Goal: Task Accomplishment & Management: Manage account settings

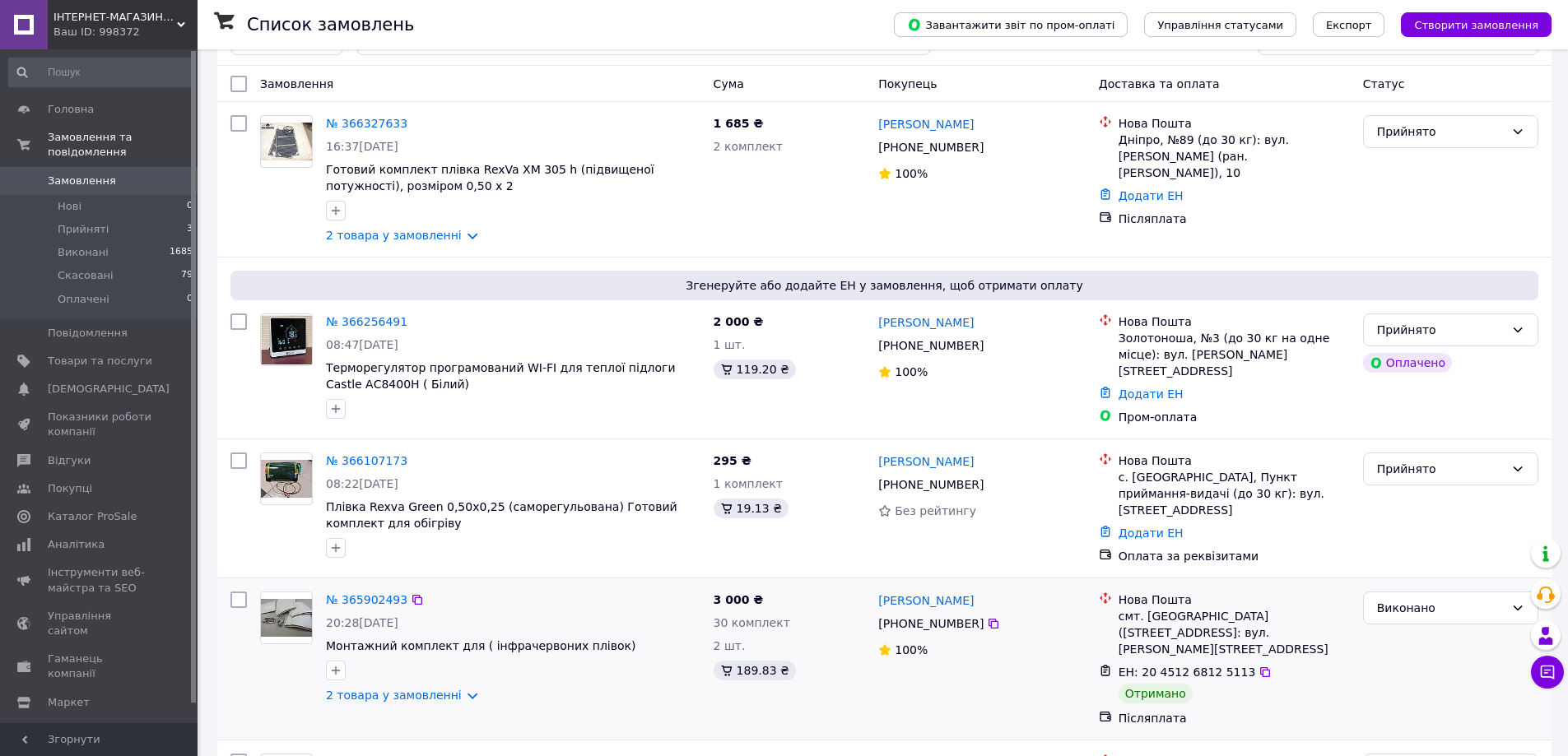
scroll to position [82, 0]
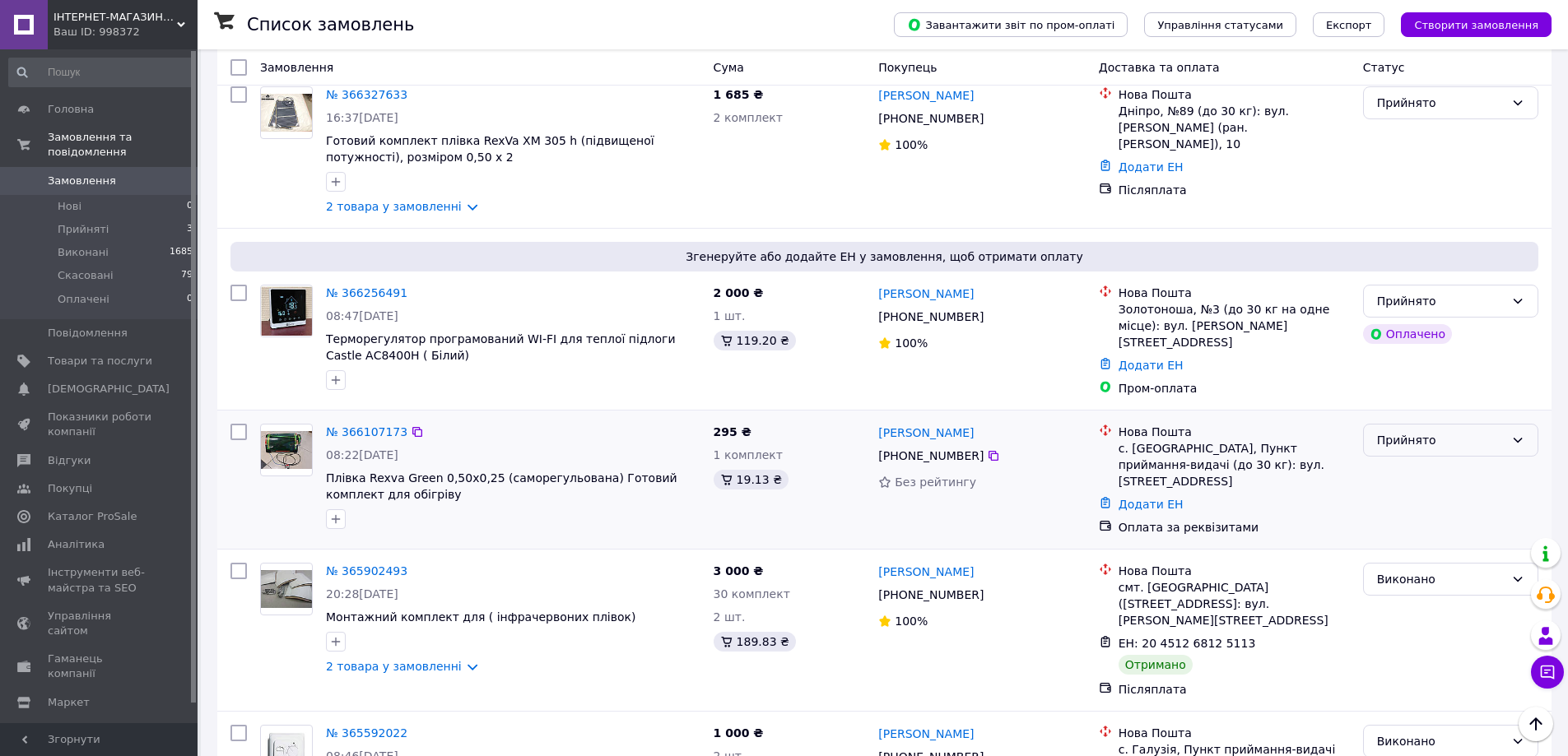
click at [1465, 440] on div "Прийнято" at bounding box center [1441, 440] width 127 height 18
click at [355, 425] on link "№ 366107173" at bounding box center [366, 432] width 81 height 13
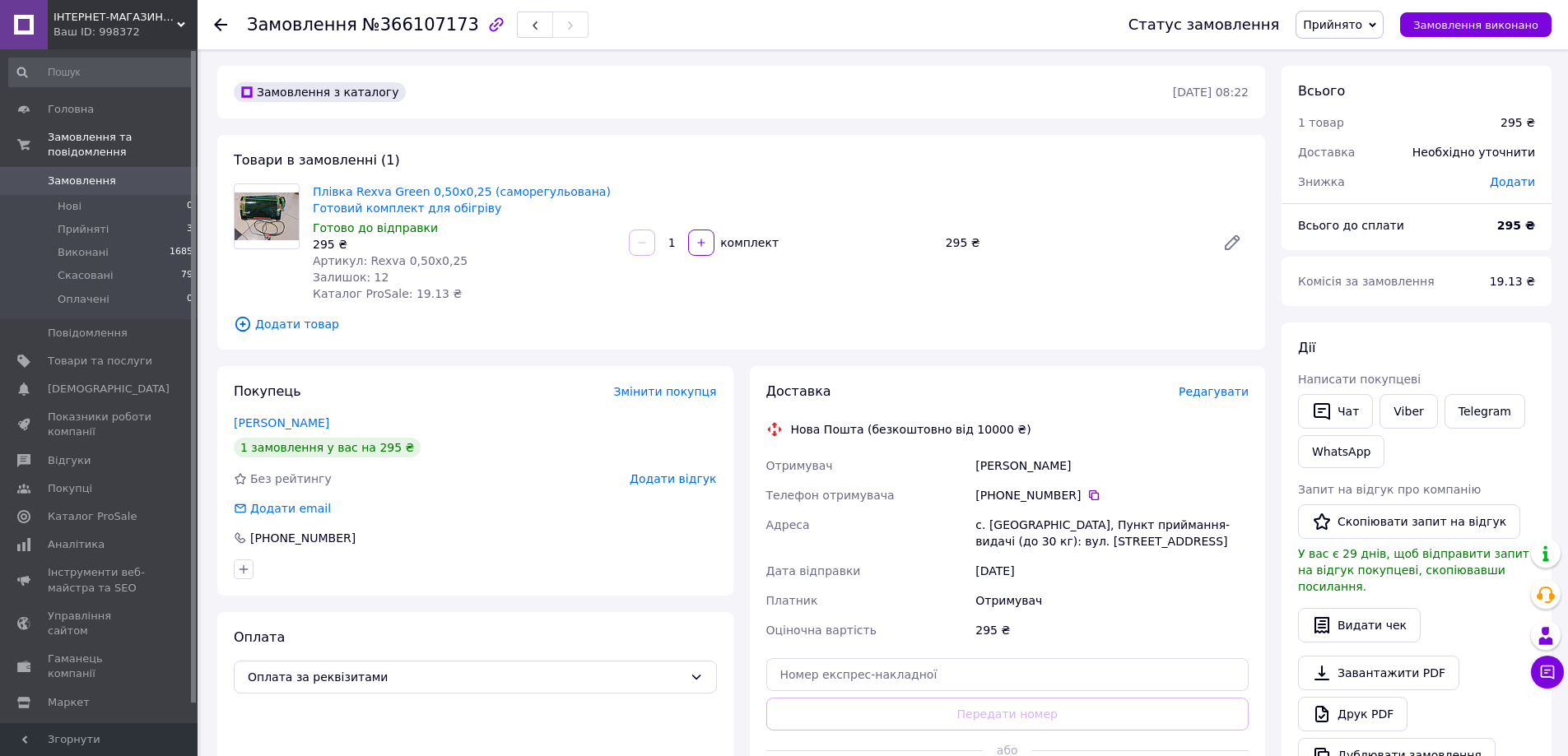
click at [1238, 395] on span "Редагувати" at bounding box center [1214, 392] width 70 height 13
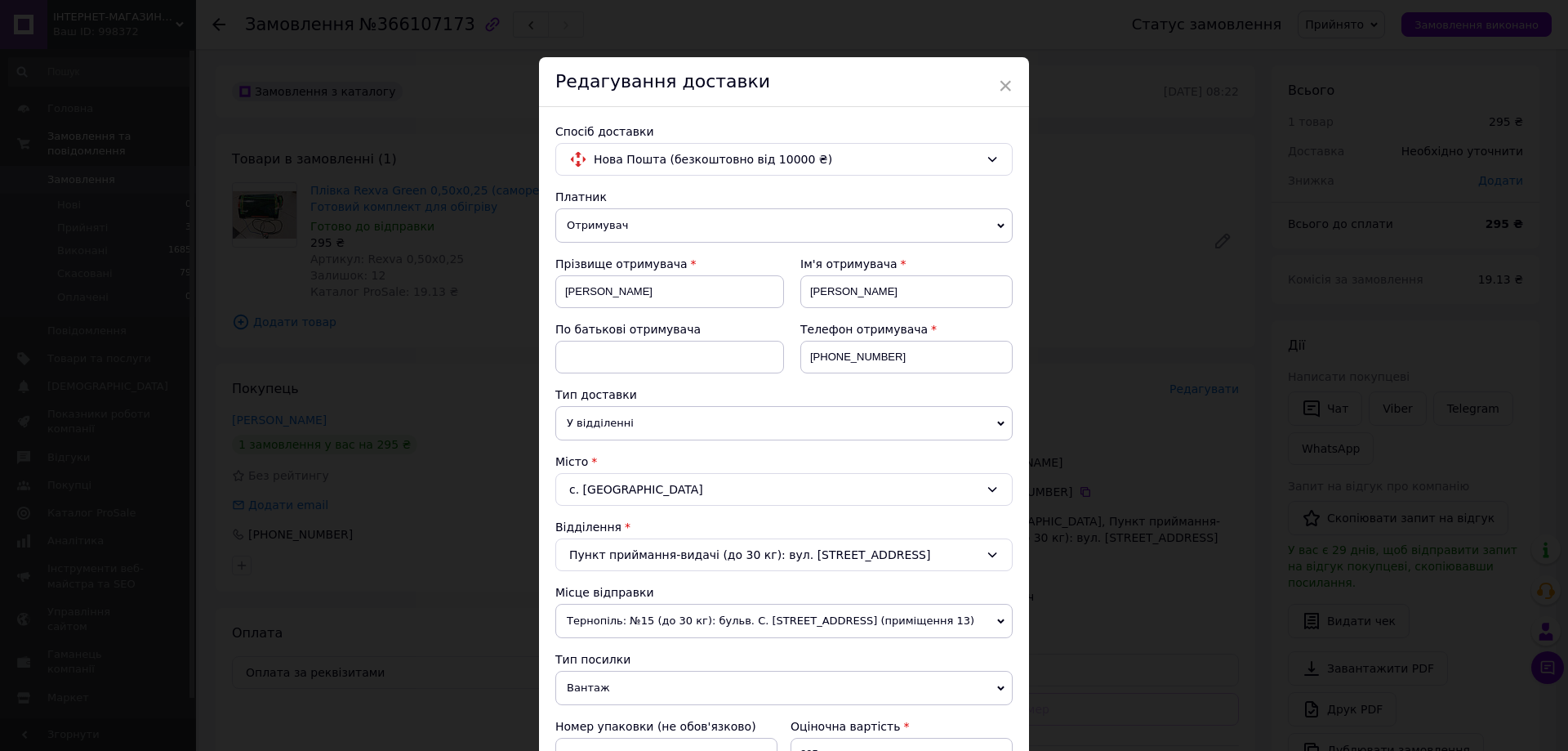
click at [954, 416] on span "У відділенні" at bounding box center [784, 422] width 457 height 34
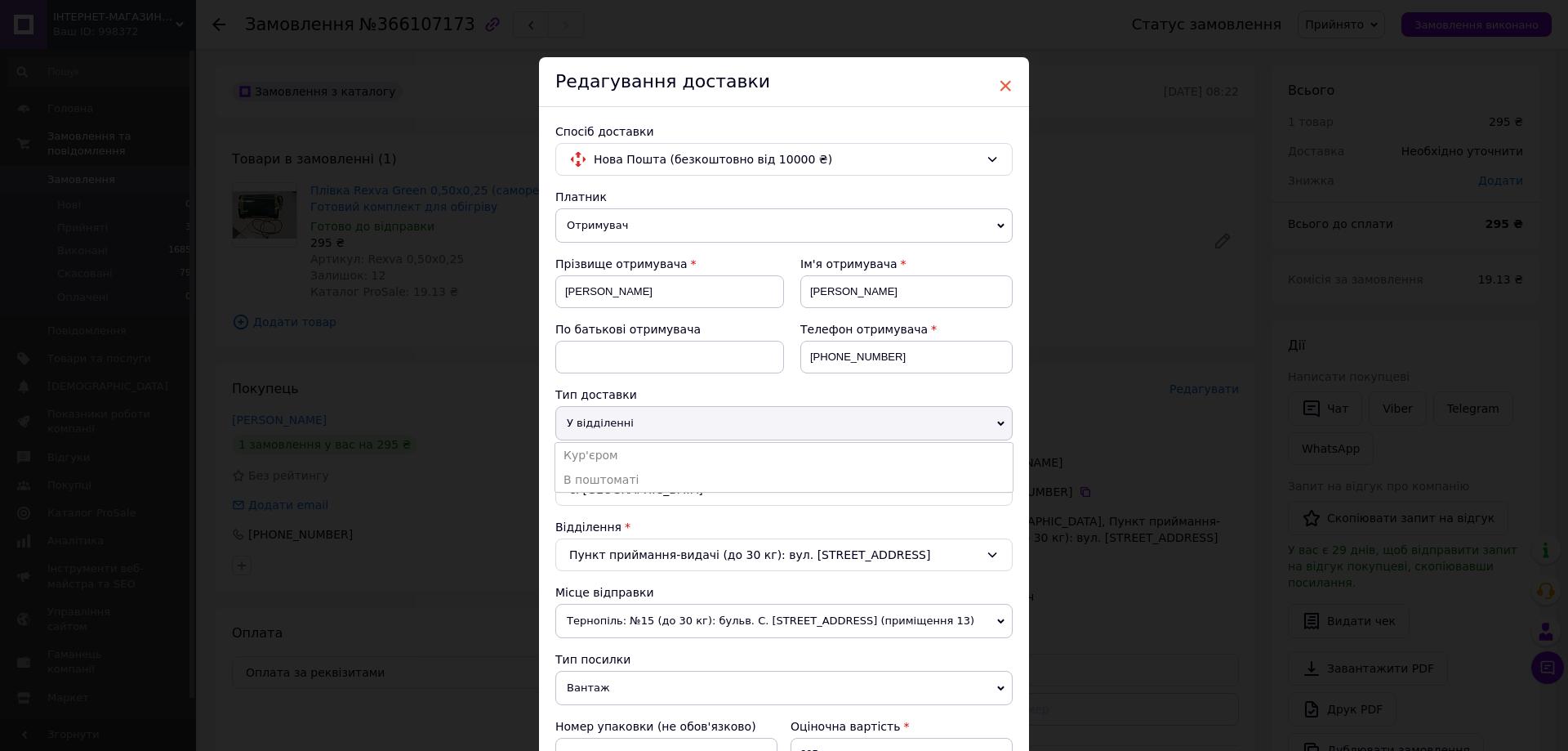
click at [999, 86] on span "×" at bounding box center [1006, 85] width 15 height 27
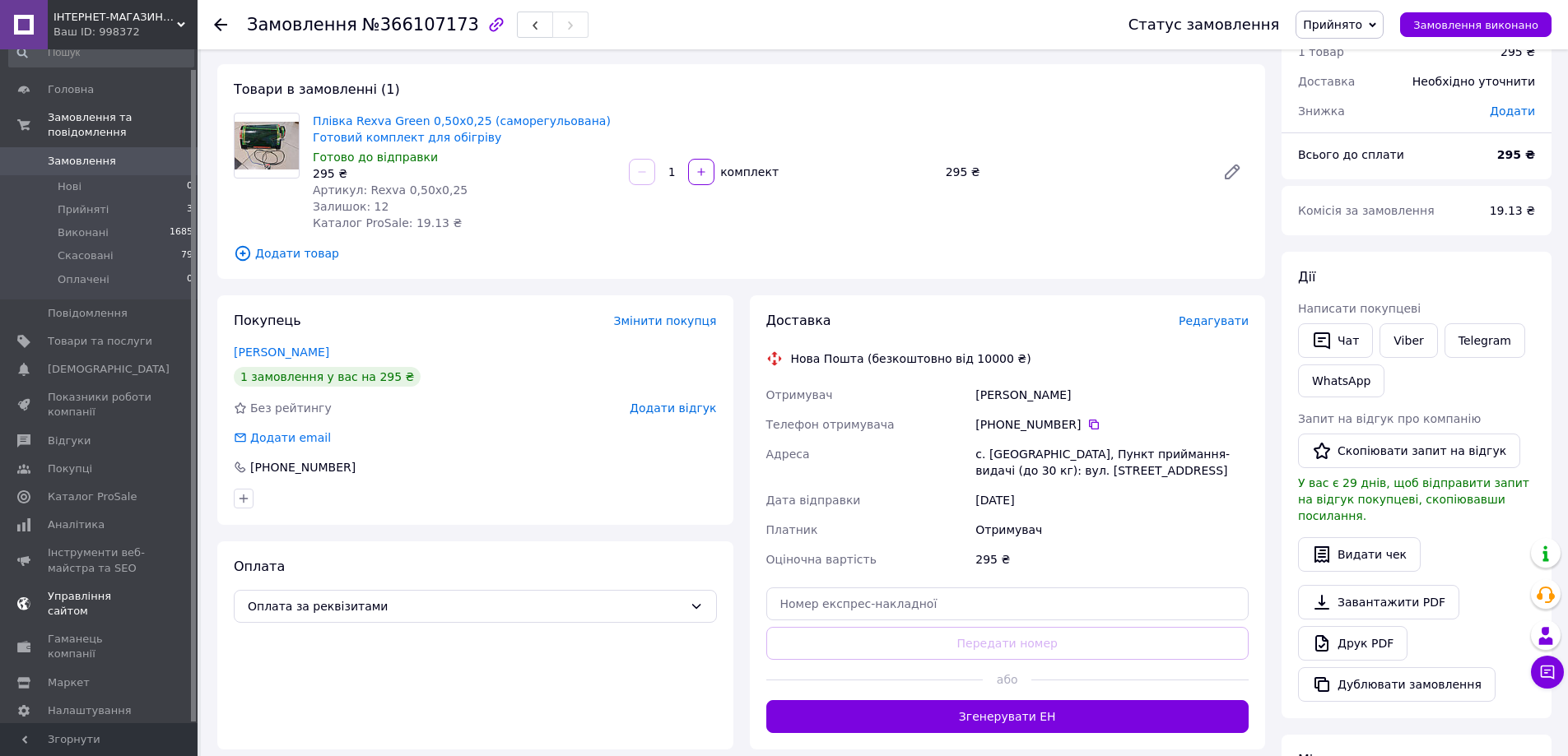
scroll to position [164, 0]
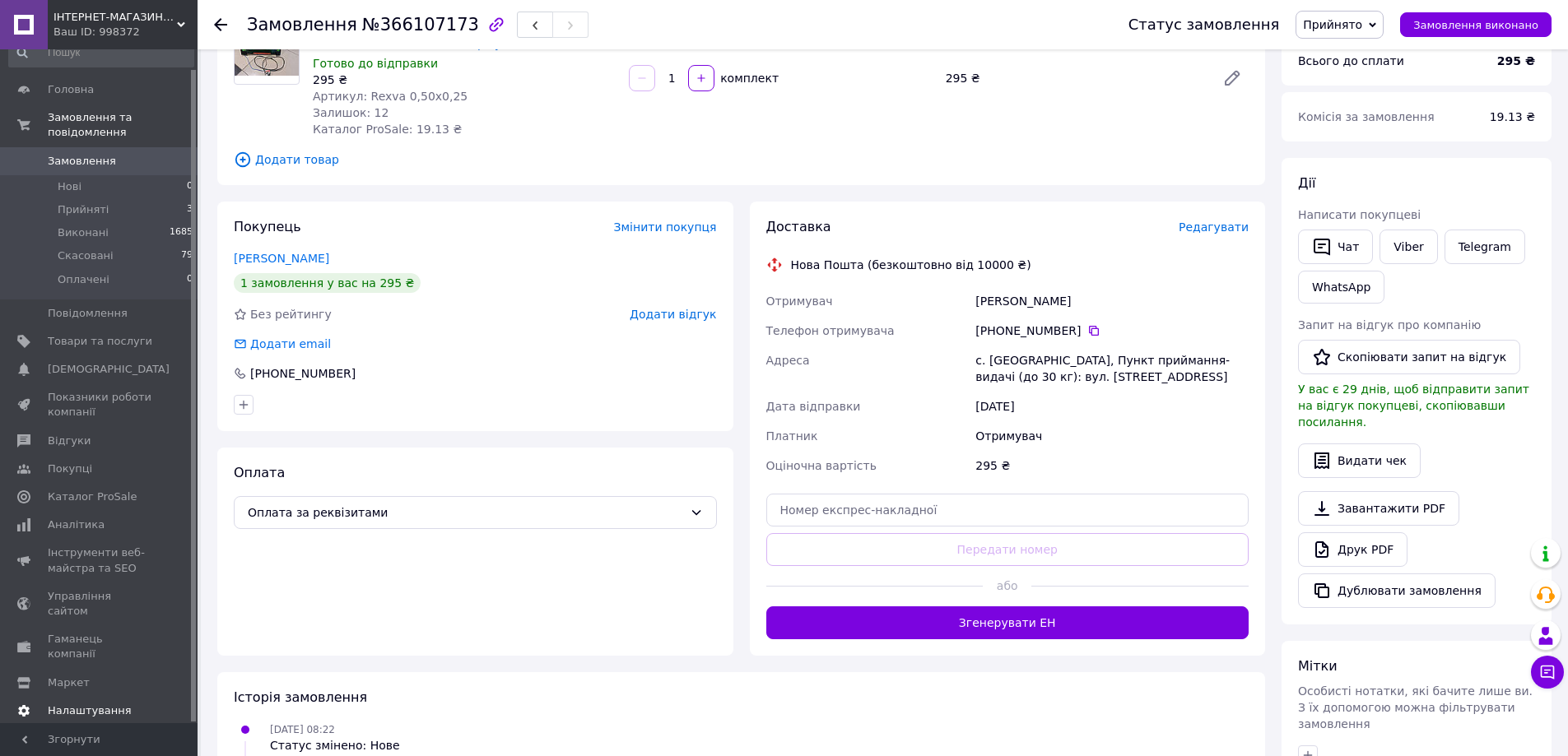
click at [88, 703] on span "Налаштування" at bounding box center [90, 711] width 84 height 15
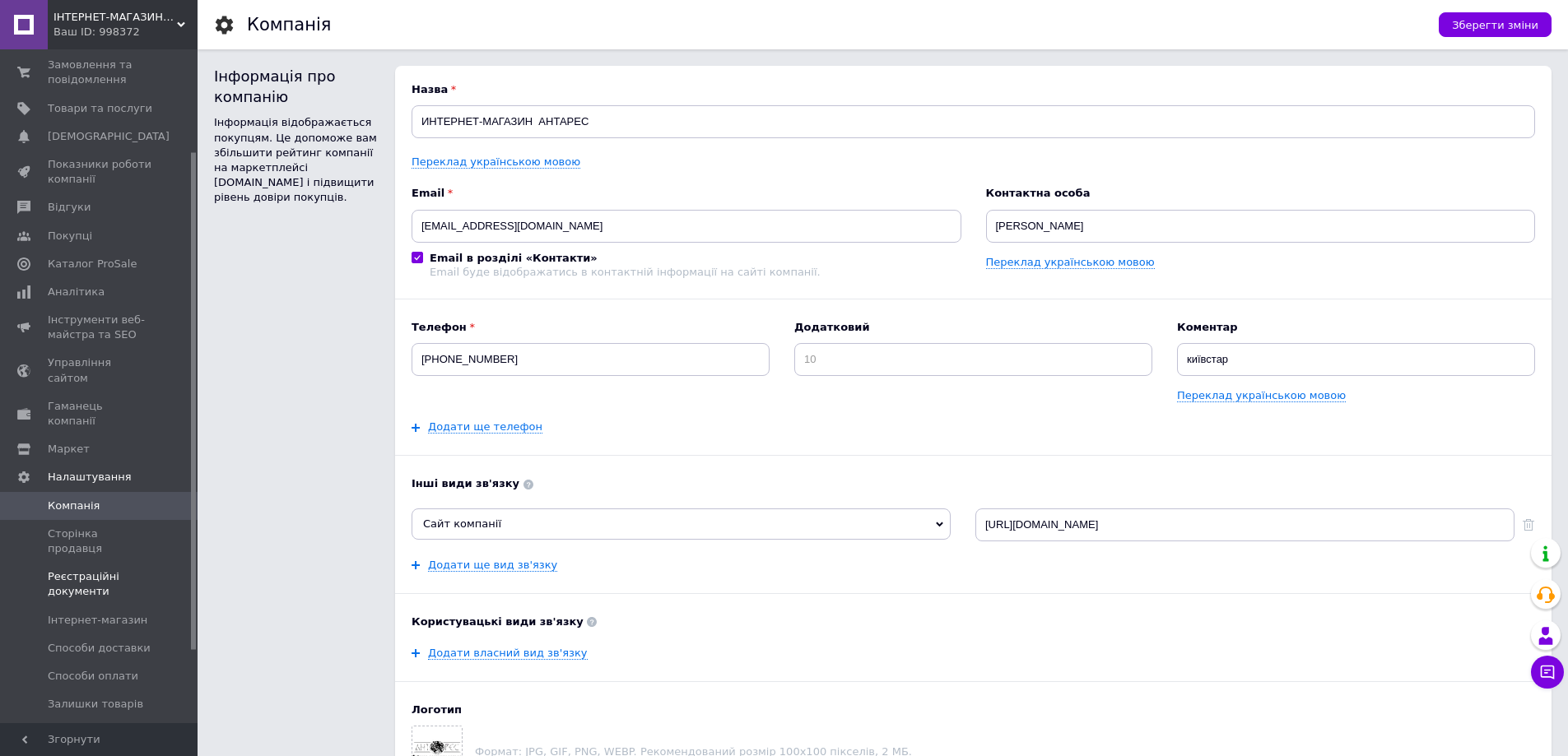
scroll to position [184, 0]
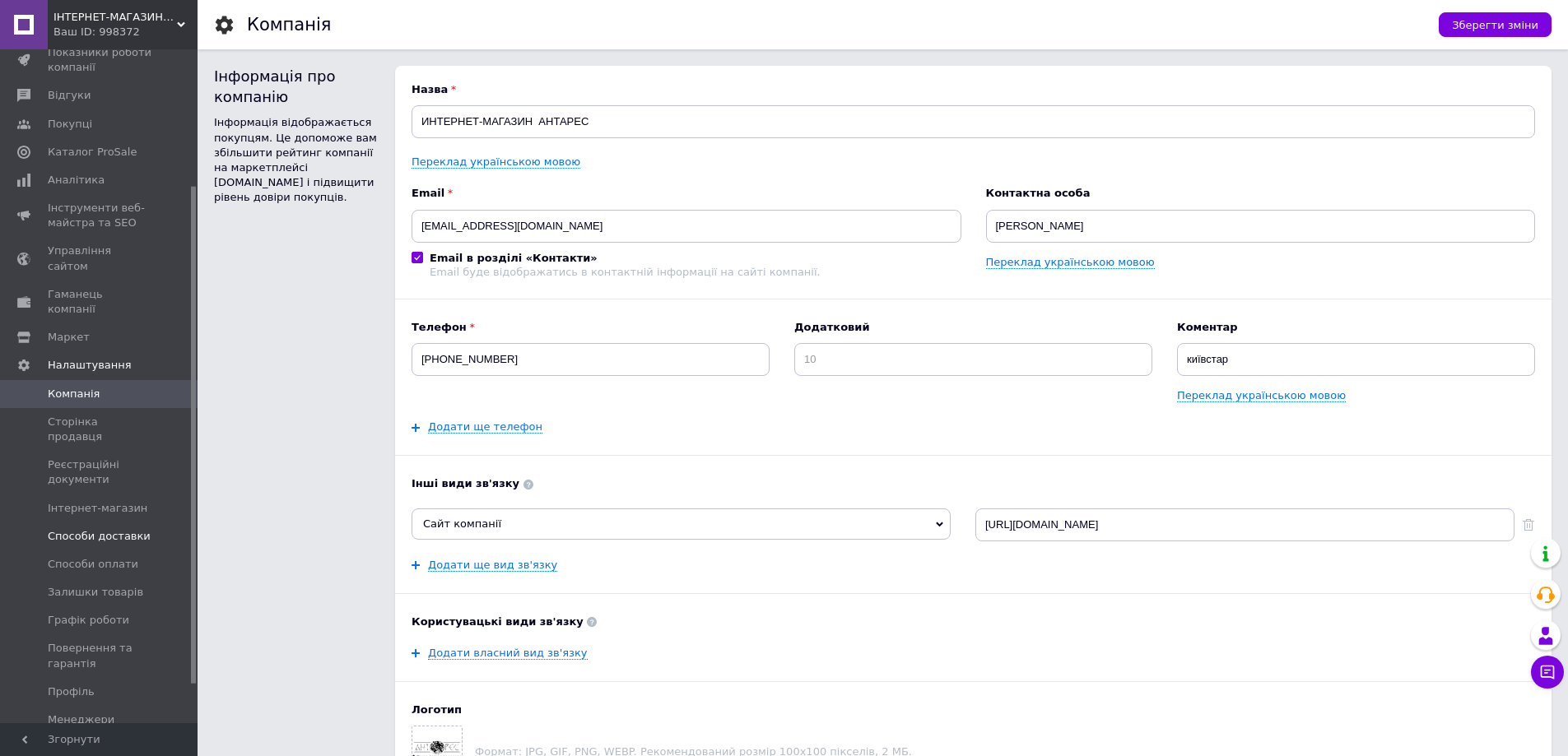
click at [93, 529] on span "Способи доставки" at bounding box center [99, 537] width 103 height 15
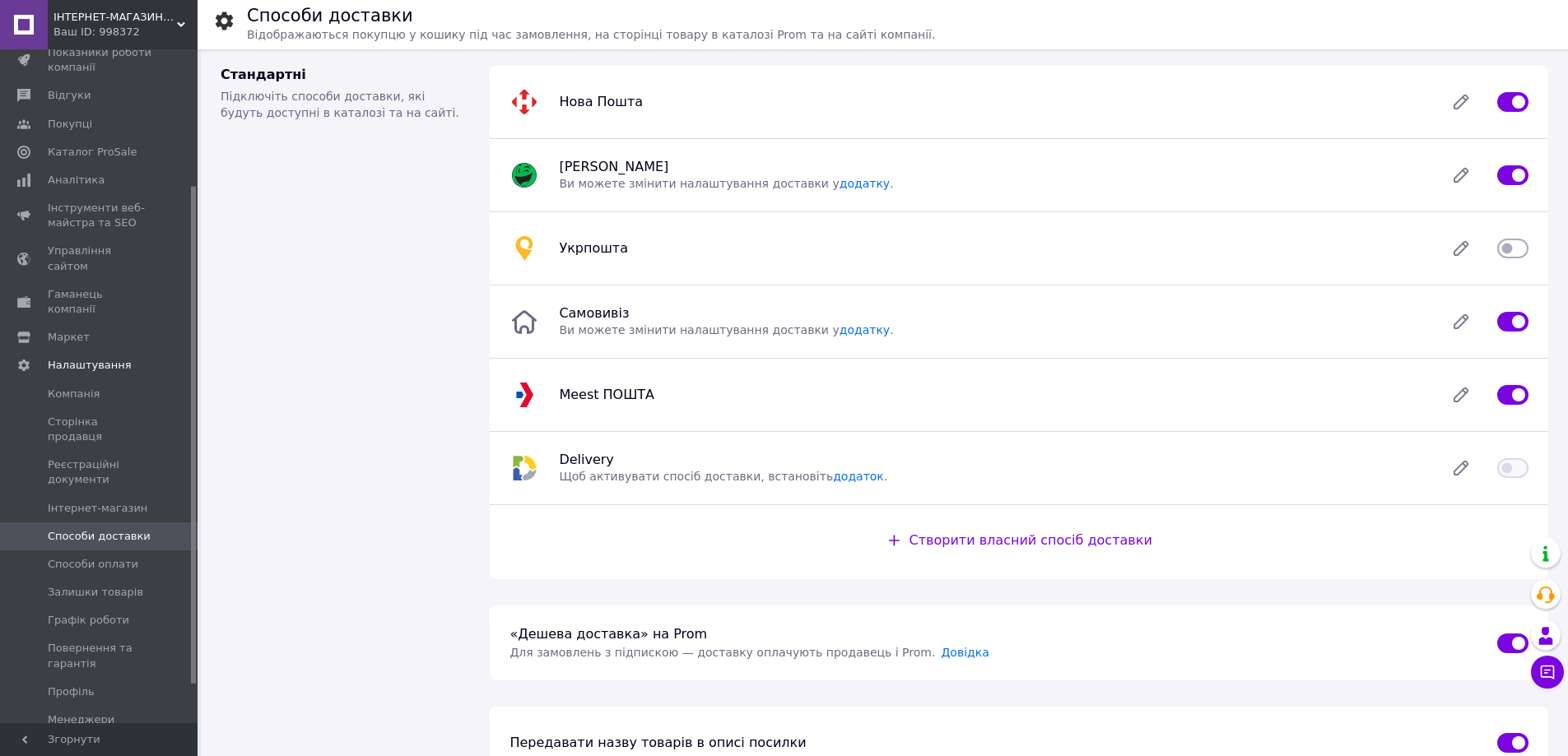
click at [1033, 550] on div "Створити власний спосіб доставки" at bounding box center [1031, 541] width 250 height 19
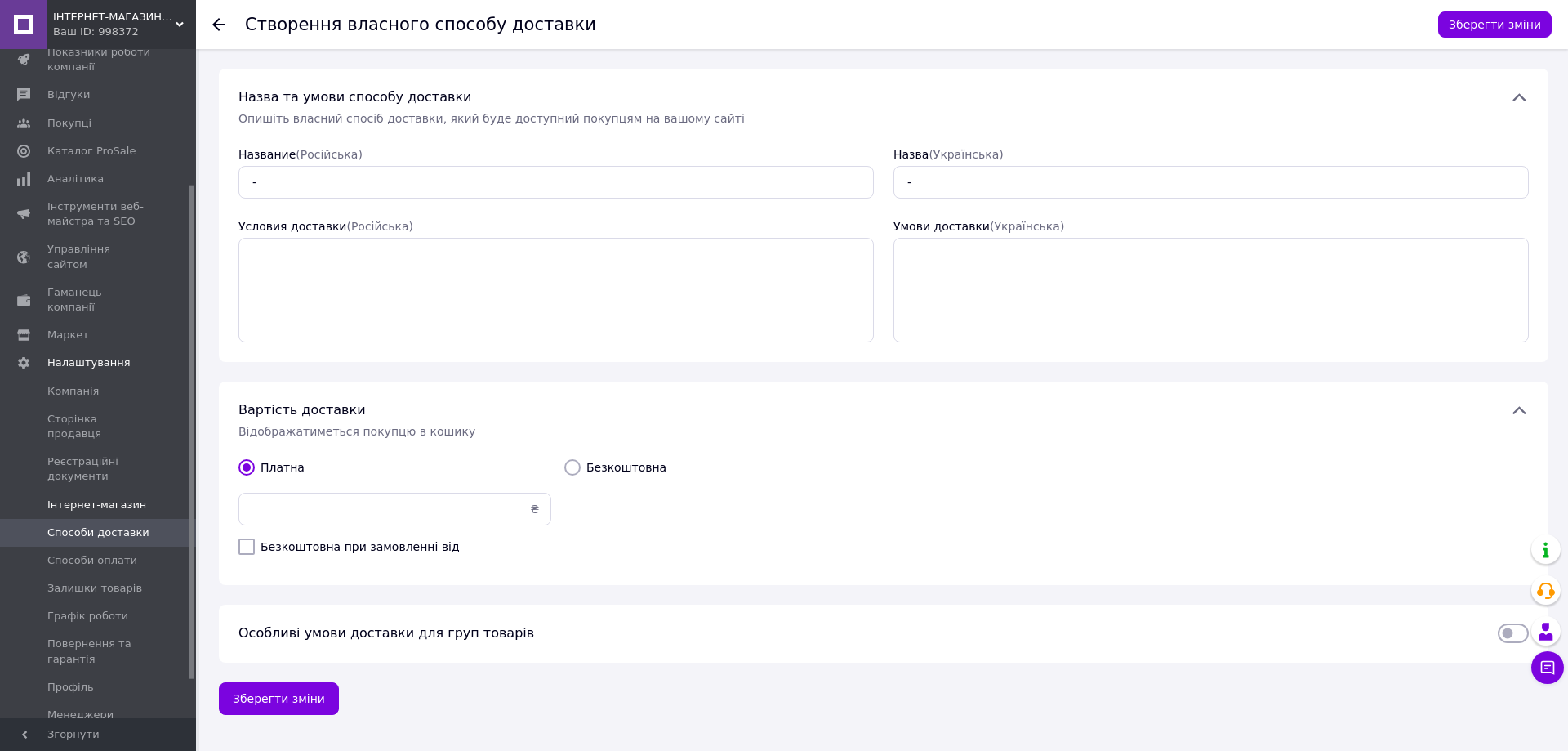
click at [99, 497] on span "Інтернет-магазин" at bounding box center [96, 505] width 99 height 15
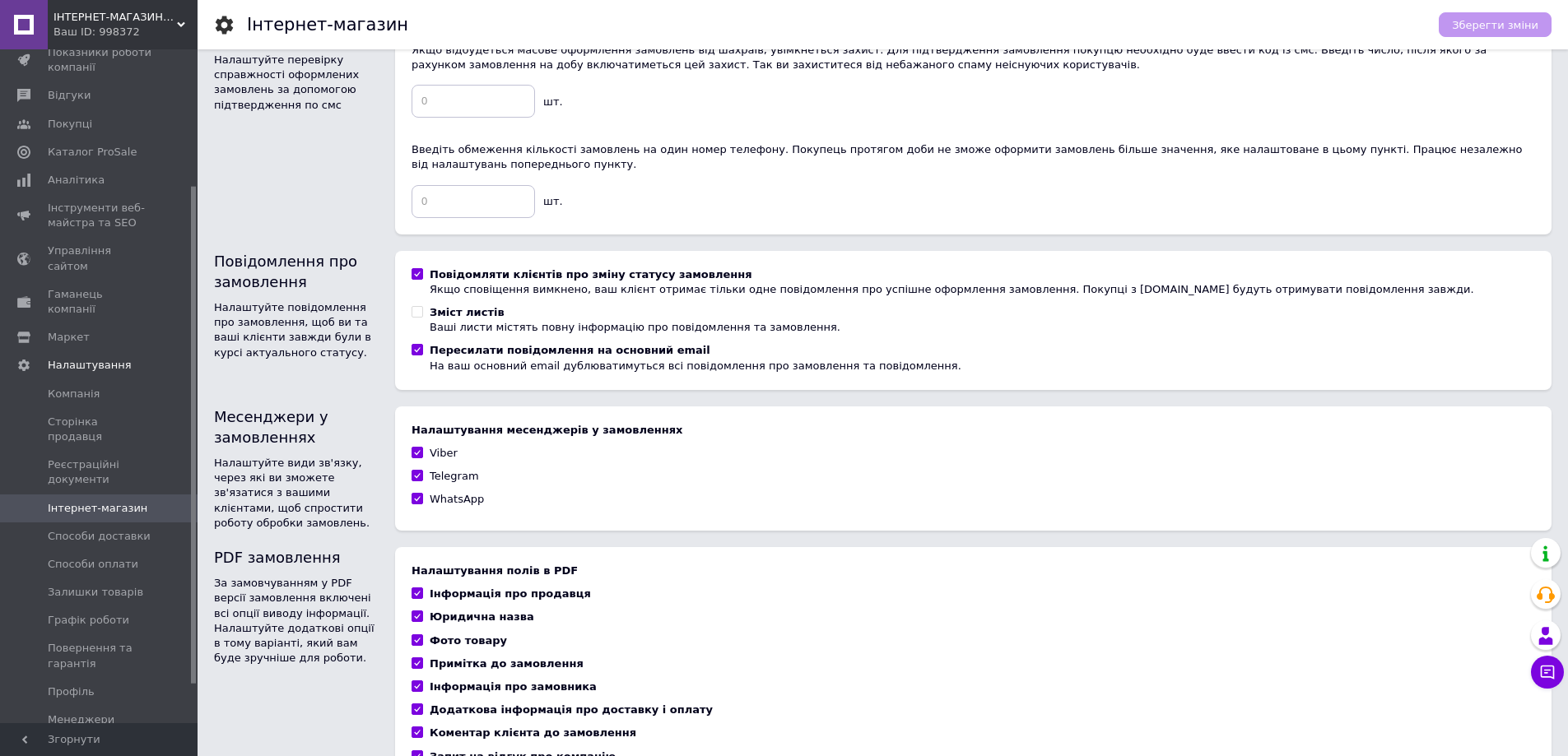
scroll to position [882, 0]
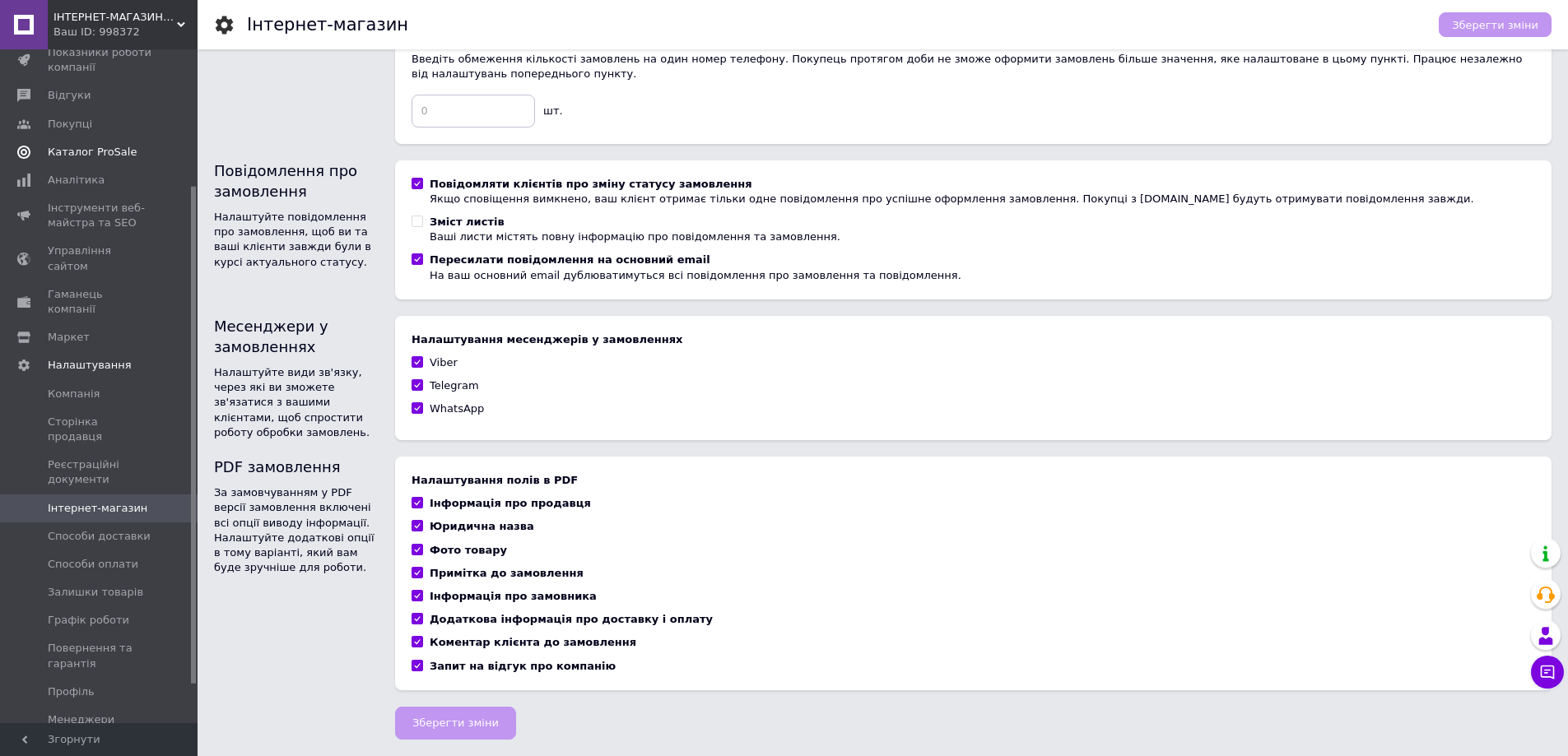
click at [97, 147] on span "Каталог ProSale" at bounding box center [92, 152] width 89 height 15
